Goal: Information Seeking & Learning: Learn about a topic

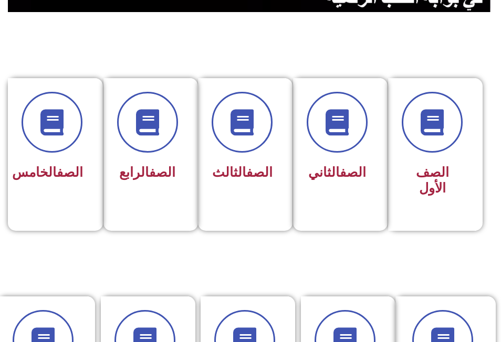
scroll to position [263, 0]
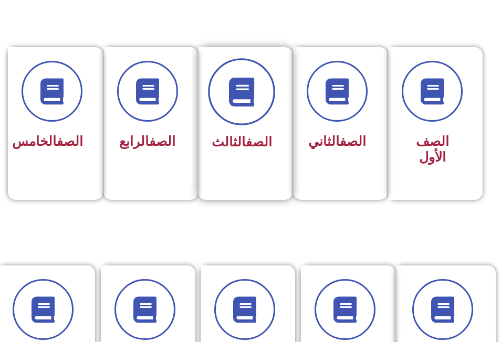
click at [241, 95] on icon at bounding box center [241, 91] width 29 height 29
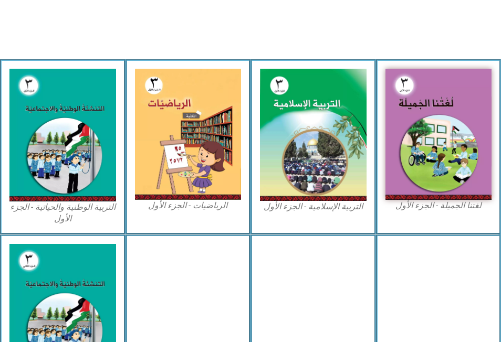
scroll to position [315, 0]
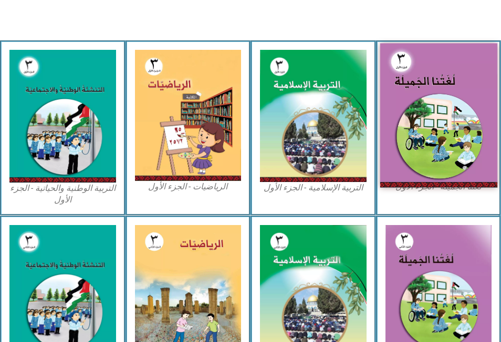
click at [437, 85] on img at bounding box center [438, 116] width 117 height 144
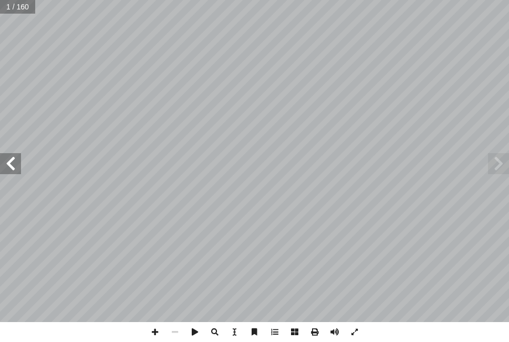
click at [11, 161] on span at bounding box center [10, 163] width 21 height 21
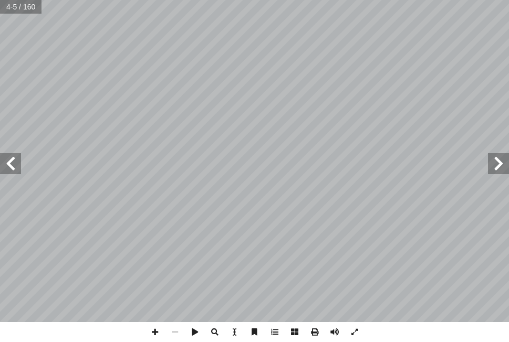
click at [11, 161] on span at bounding box center [10, 163] width 21 height 21
click at [498, 165] on span at bounding box center [498, 163] width 21 height 21
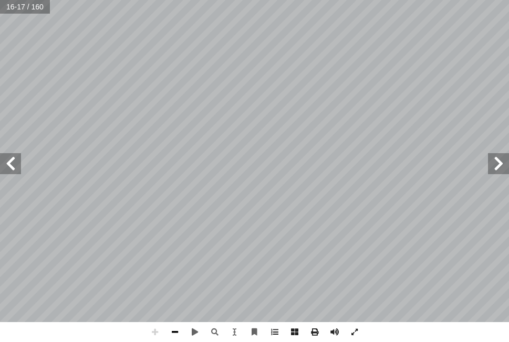
click at [175, 332] on span at bounding box center [175, 332] width 20 height 20
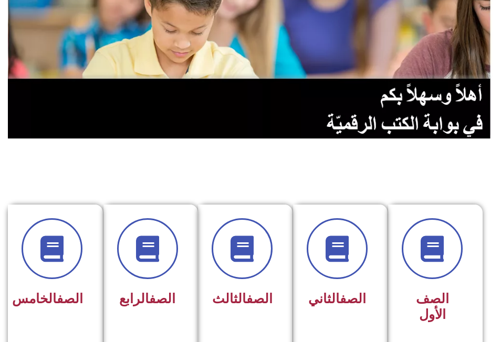
scroll to position [158, 0]
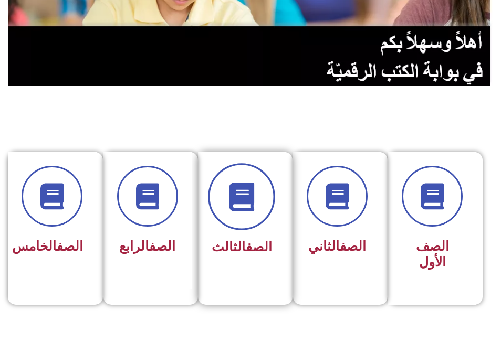
click at [224, 184] on span at bounding box center [241, 196] width 67 height 67
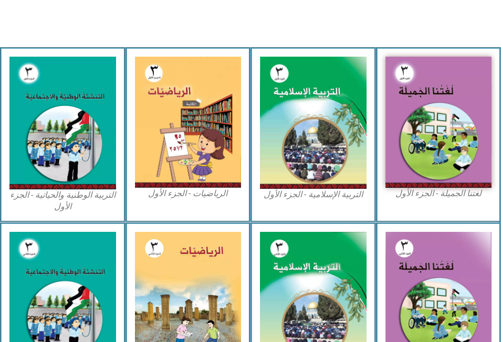
scroll to position [315, 0]
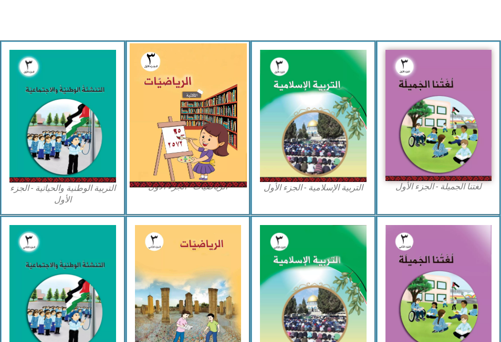
click at [163, 111] on img at bounding box center [187, 116] width 117 height 144
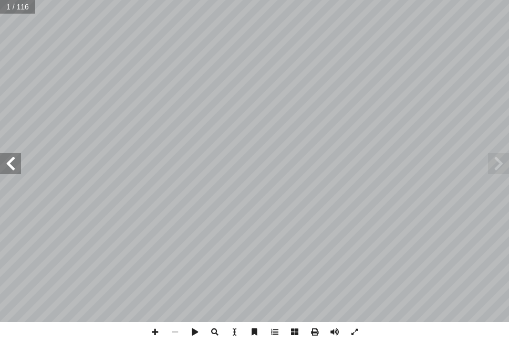
click at [8, 160] on span at bounding box center [10, 163] width 21 height 21
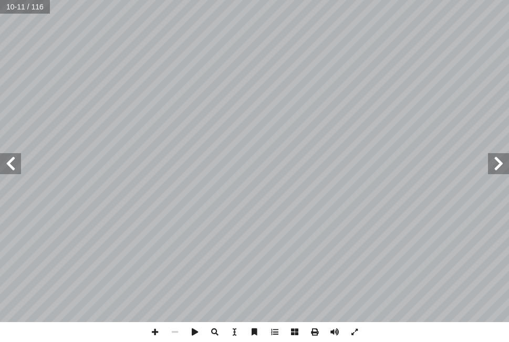
click at [8, 160] on span at bounding box center [10, 163] width 21 height 21
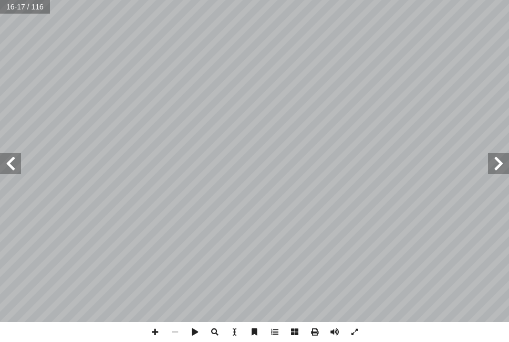
click at [8, 160] on span at bounding box center [10, 163] width 21 height 21
click at [8, 161] on span at bounding box center [10, 163] width 21 height 21
click at [491, 164] on span at bounding box center [498, 163] width 21 height 21
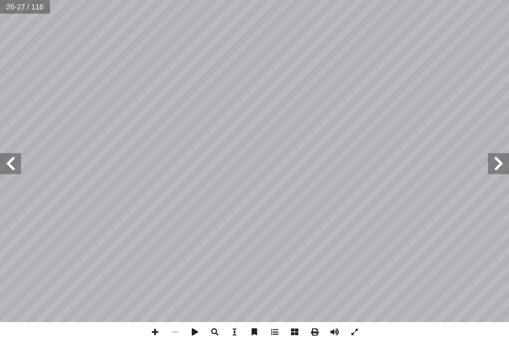
click at [491, 164] on span at bounding box center [498, 163] width 21 height 21
click at [491, 163] on span at bounding box center [498, 163] width 21 height 21
click at [174, 332] on span at bounding box center [175, 332] width 20 height 20
